Goal: Navigation & Orientation: Find specific page/section

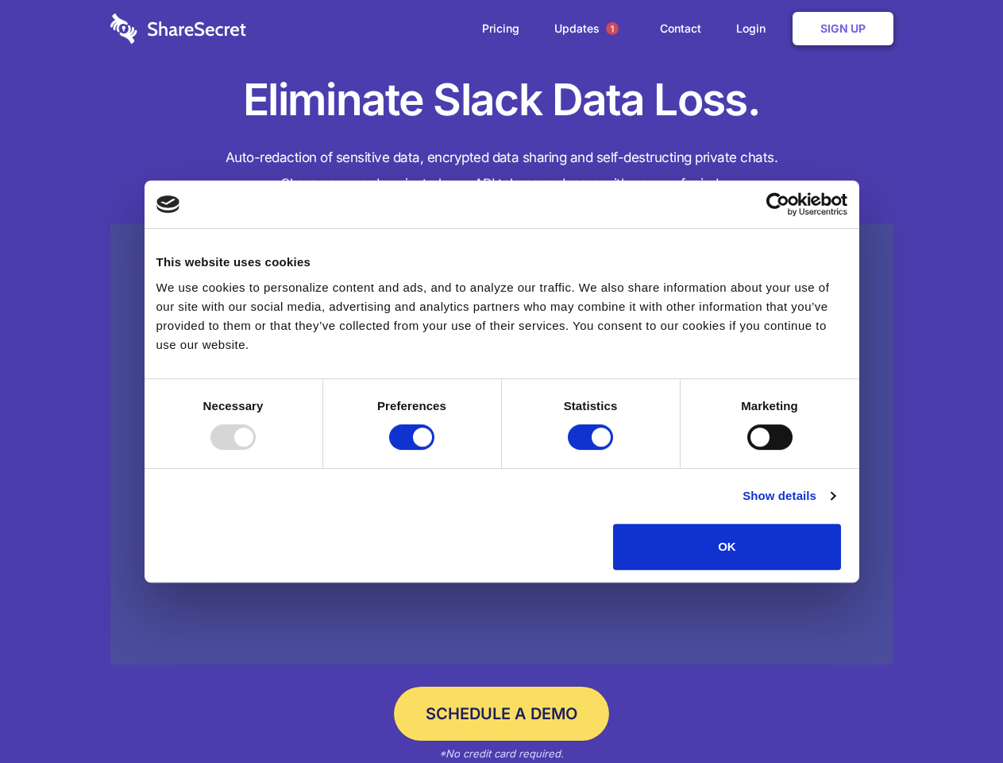
click at [256, 450] on div at bounding box center [232, 436] width 45 height 25
click at [435, 450] on input "Preferences" at bounding box center [411, 436] width 45 height 25
checkbox input "false"
click at [593, 450] on input "Statistics" at bounding box center [590, 436] width 45 height 25
checkbox input "false"
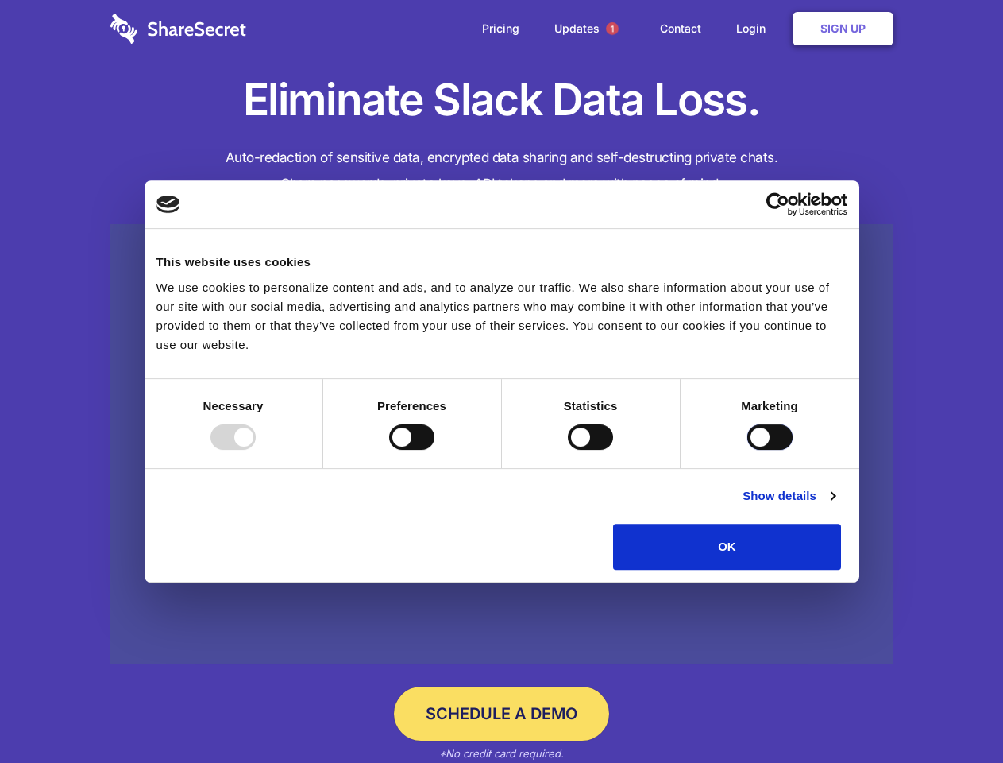
click at [747, 450] on input "Marketing" at bounding box center [769, 436] width 45 height 25
checkbox input "true"
click at [835, 505] on link "Show details" at bounding box center [789, 495] width 92 height 19
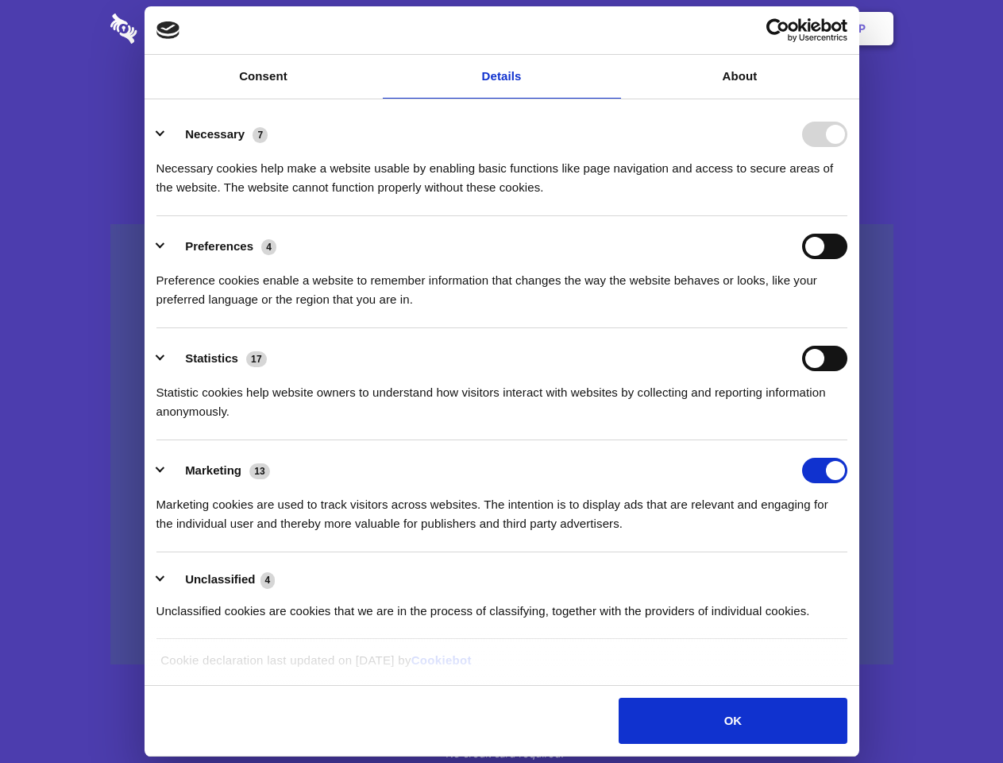
click at [848, 216] on li "Necessary 7 Necessary cookies help make a website usable by enabling basic func…" at bounding box center [501, 160] width 691 height 112
click at [612, 29] on span "1" at bounding box center [612, 28] width 13 height 13
